Goal: Task Accomplishment & Management: Use online tool/utility

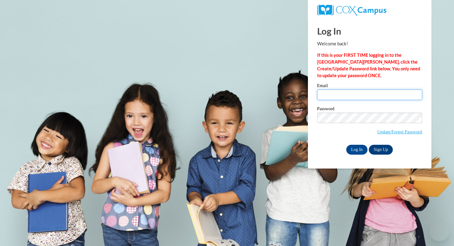
click at [337, 95] on input "Email" at bounding box center [369, 95] width 105 height 10
type input "[EMAIL_ADDRESS][DOMAIN_NAME]"
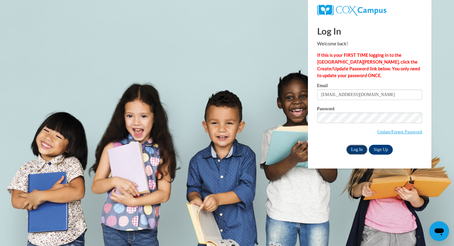
click at [353, 148] on input "Log In" at bounding box center [357, 150] width 22 height 10
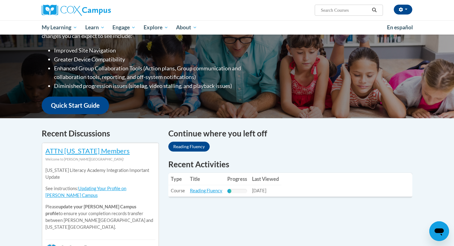
scroll to position [100, 0]
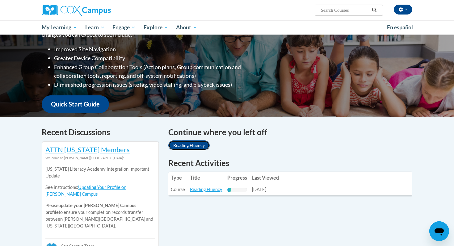
click at [198, 147] on link "Reading Fluency" at bounding box center [188, 145] width 41 height 10
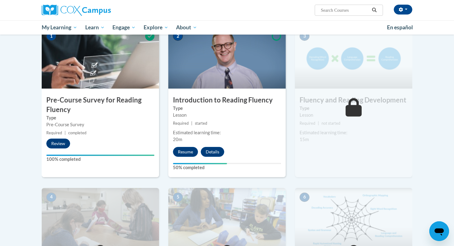
scroll to position [135, 0]
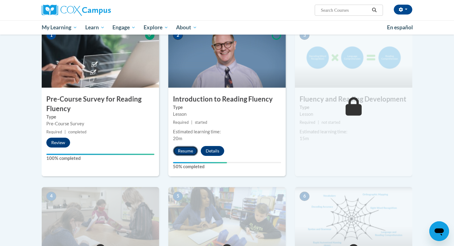
click at [185, 151] on button "Resume" at bounding box center [185, 151] width 25 height 10
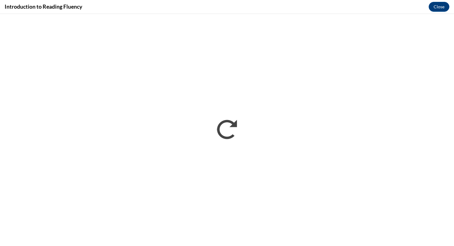
scroll to position [0, 0]
